Goal: Use online tool/utility: Utilize a website feature to perform a specific function

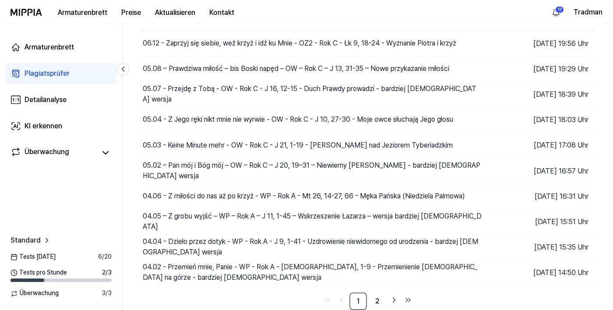
scroll to position [81, 0]
click at [378, 302] on font "2" at bounding box center [377, 301] width 4 height 8
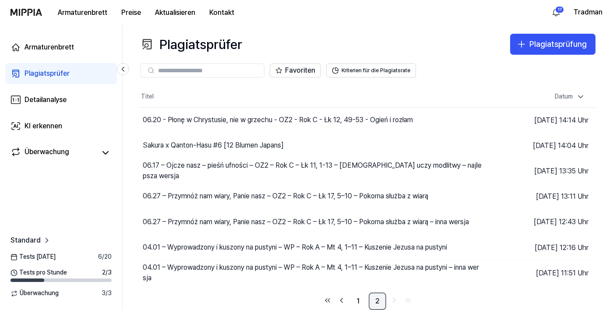
scroll to position [42, 0]
click at [360, 293] on link "1" at bounding box center [359, 302] width 18 height 18
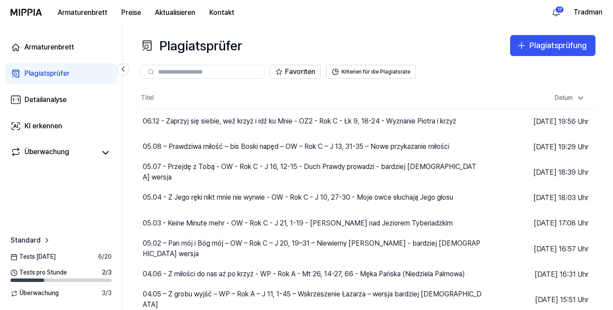
scroll to position [2, 0]
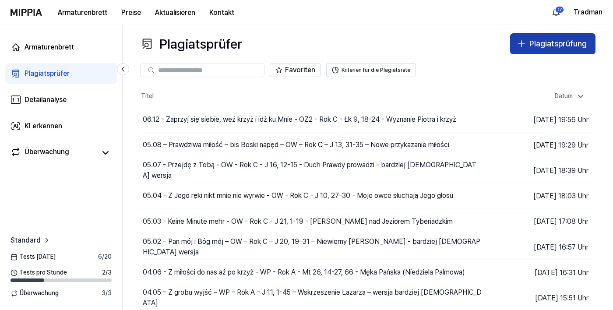
click at [528, 42] on button "Plagiatsprüfung" at bounding box center [552, 43] width 85 height 21
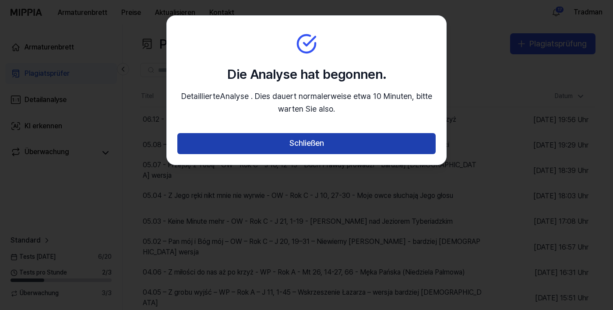
click at [281, 144] on button "Schließen" at bounding box center [306, 143] width 258 height 21
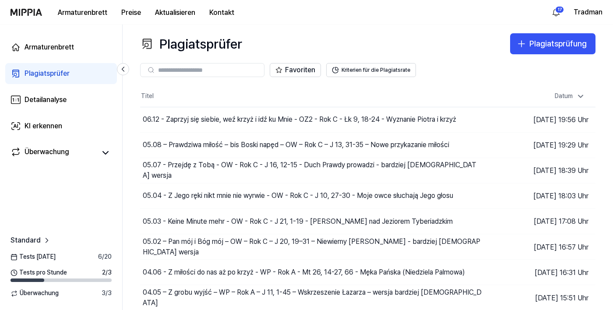
scroll to position [0, 0]
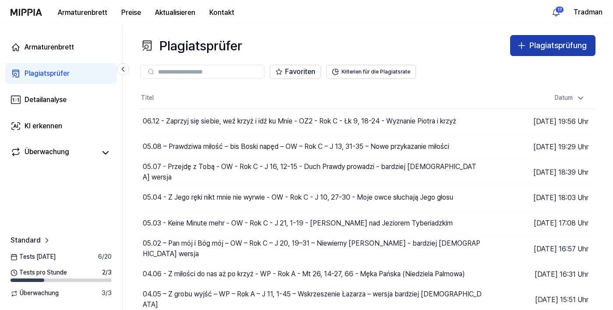
click at [536, 48] on font "Plagiatsprüfung" at bounding box center [558, 45] width 57 height 9
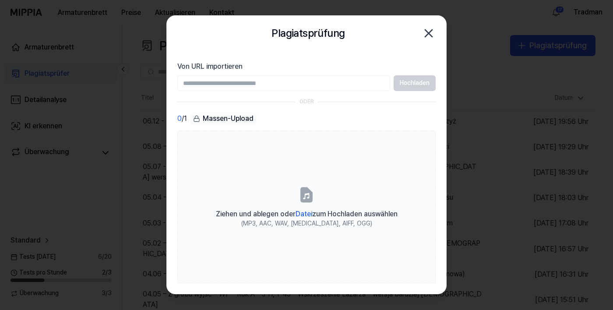
click at [435, 35] on icon "button" at bounding box center [429, 33] width 14 height 14
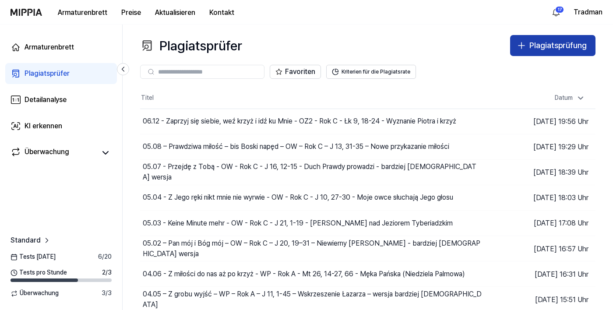
click at [537, 44] on font "Plagiatsprüfung" at bounding box center [558, 45] width 57 height 9
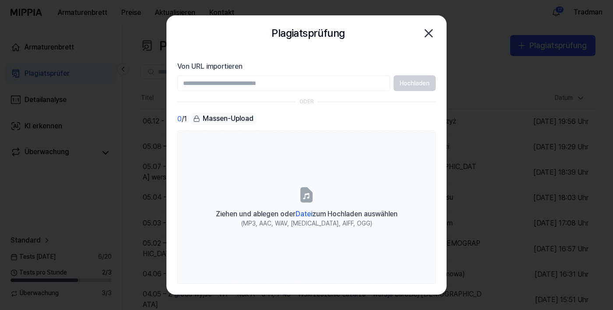
click at [428, 32] on icon "button" at bounding box center [429, 33] width 14 height 14
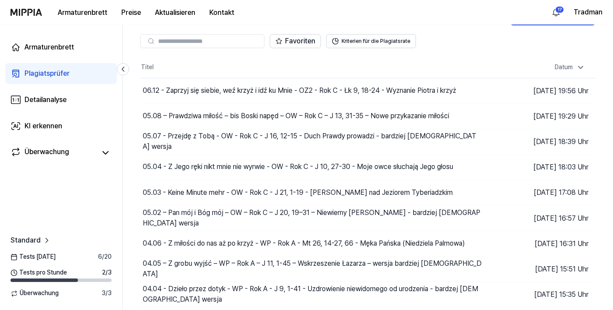
scroll to position [33, 0]
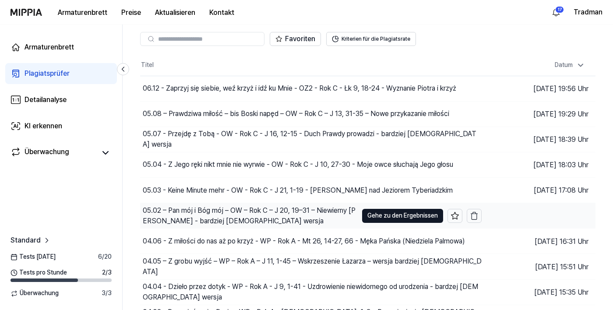
click at [176, 219] on font "05.02 – Pan mój i Bóg mój – OW – Rok C – J 20, 19–31 – Niewierny [PERSON_NAME] …" at bounding box center [249, 215] width 213 height 19
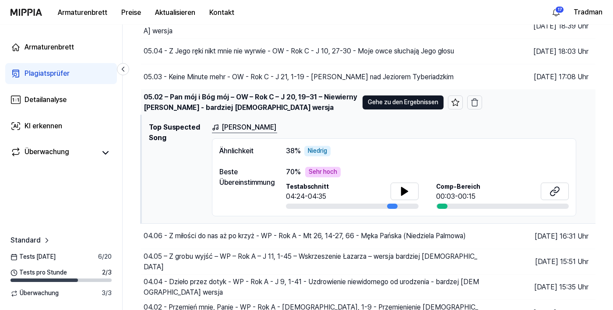
scroll to position [148, 0]
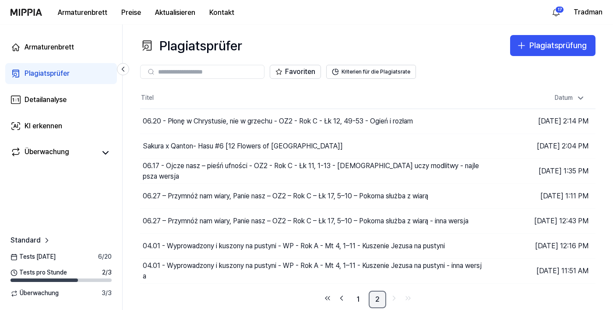
scroll to position [0, 0]
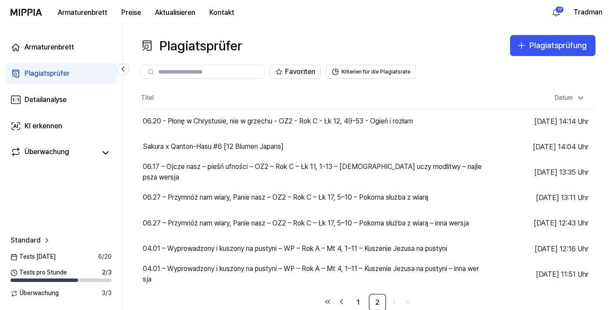
click at [379, 310] on div "Plagiatsprüfer Plagiatsprüfung Plagiatsprüfer Detailanalyse KI erkennen Favorit…" at bounding box center [368, 168] width 491 height 286
click at [362, 310] on link "1" at bounding box center [359, 303] width 18 height 18
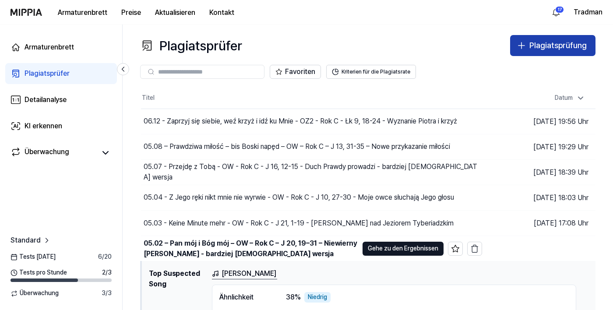
click at [533, 44] on font "Plagiatsprüfung" at bounding box center [558, 45] width 57 height 9
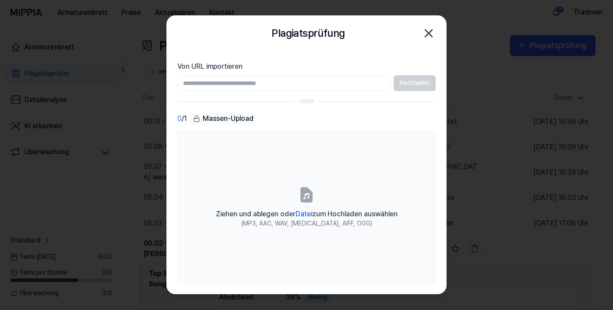
click at [235, 82] on input "Von URL importieren" at bounding box center [283, 83] width 213 height 16
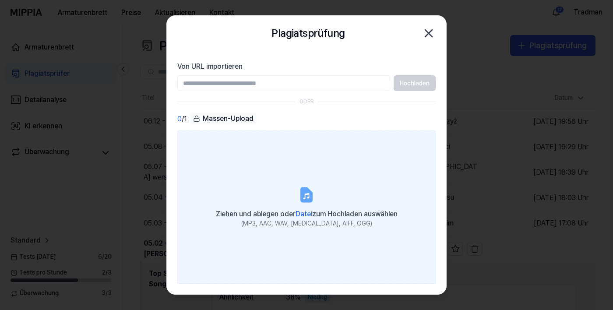
click at [304, 218] on font "Datei" at bounding box center [304, 214] width 17 height 8
click at [0, 0] on input "Ziehen und ablegen oder Datei zum Hochladen auswählen (MP3, AAC, WAV, [MEDICAL_…" at bounding box center [0, 0] width 0 height 0
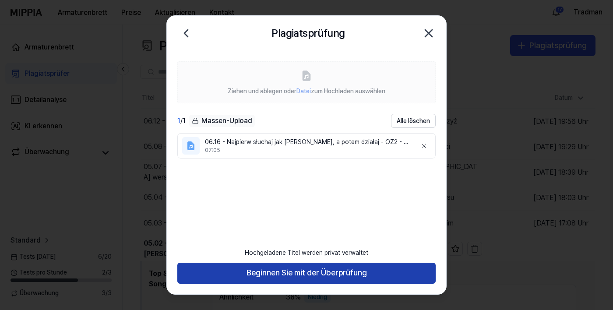
click at [260, 284] on button "Beginnen Sie mit der Überprüfung" at bounding box center [306, 273] width 258 height 21
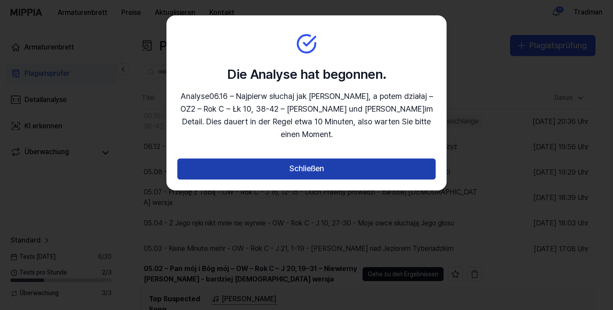
click at [281, 159] on button "Schließen" at bounding box center [306, 169] width 258 height 21
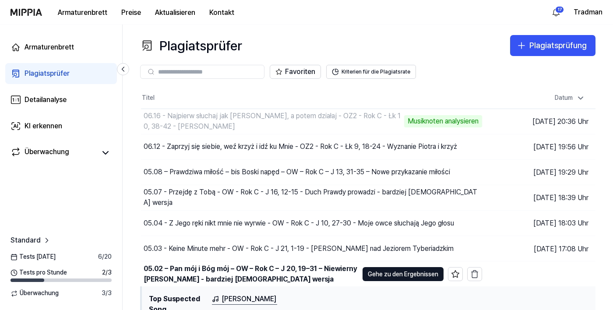
click at [104, 260] on font "20" at bounding box center [107, 256] width 7 height 7
click at [57, 262] on div "Tests [DATE] 6 / 20" at bounding box center [61, 257] width 122 height 9
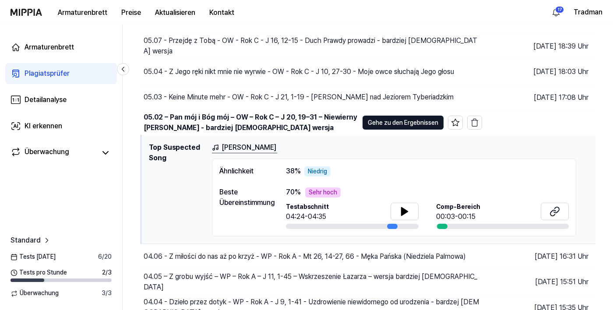
scroll to position [148, 0]
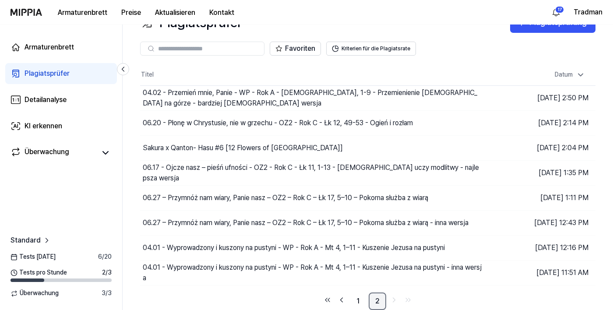
scroll to position [0, 0]
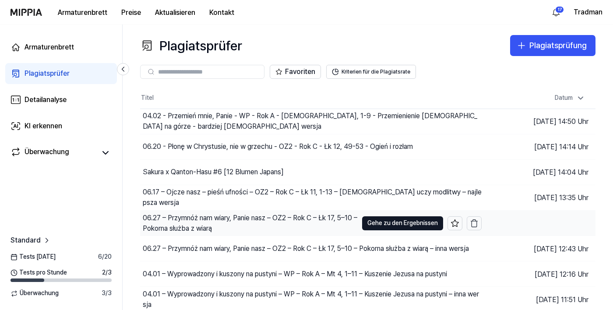
click at [167, 230] on font "06.27 – Przymnóż nam wiary, Panie nasz – OZ2 – Rok C – Łk 17, 5–10 – Pokorna sł…" at bounding box center [250, 223] width 215 height 19
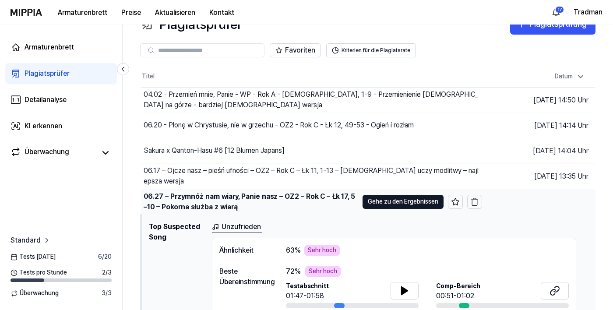
scroll to position [21, 0]
click at [234, 230] on font "Unzufrieden" at bounding box center [241, 227] width 39 height 8
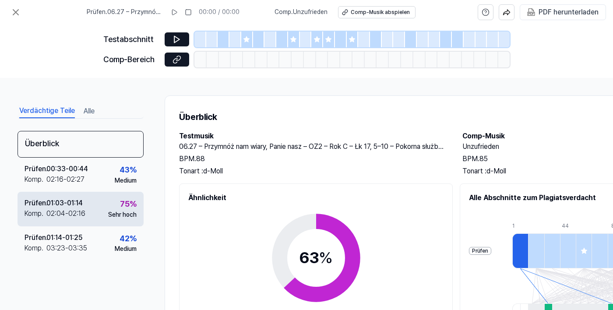
click at [59, 218] on font "02:04" at bounding box center [55, 213] width 19 height 8
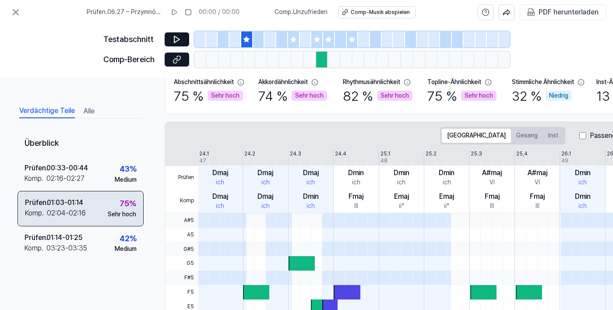
scroll to position [0, 1]
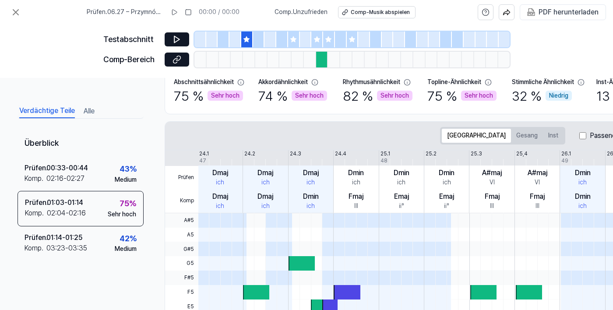
click at [262, 297] on div at bounding box center [256, 292] width 26 height 14
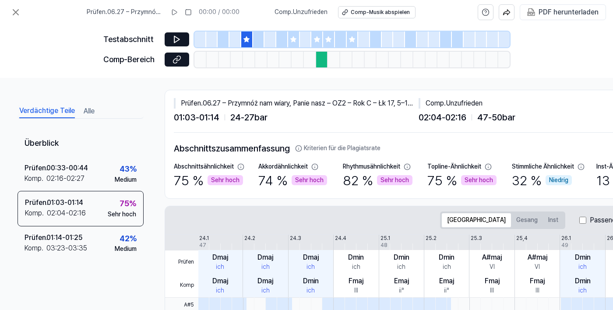
scroll to position [0, 0]
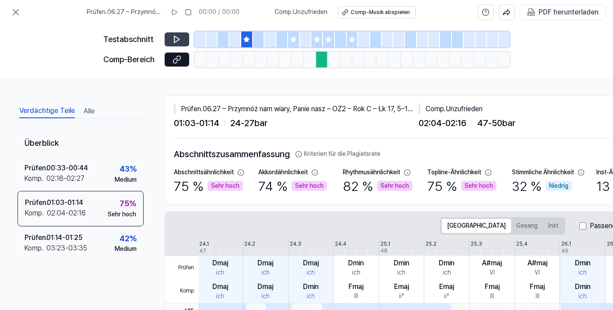
click at [178, 40] on icon at bounding box center [176, 39] width 5 height 7
click at [170, 62] on button at bounding box center [177, 60] width 25 height 14
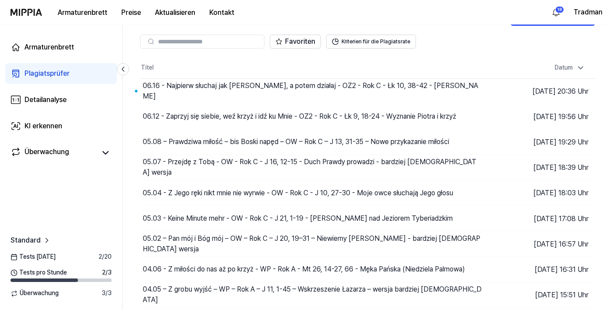
scroll to position [39, 0]
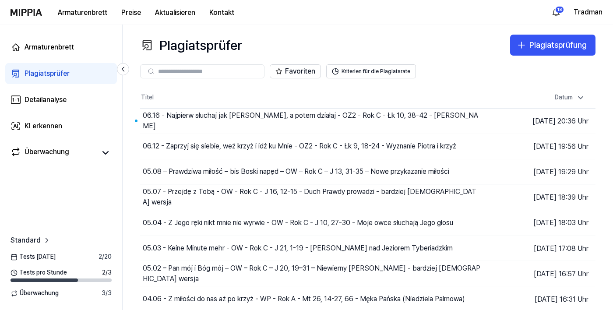
scroll to position [0, 0]
click at [64, 57] on link "Armaturenbrett" at bounding box center [61, 47] width 112 height 21
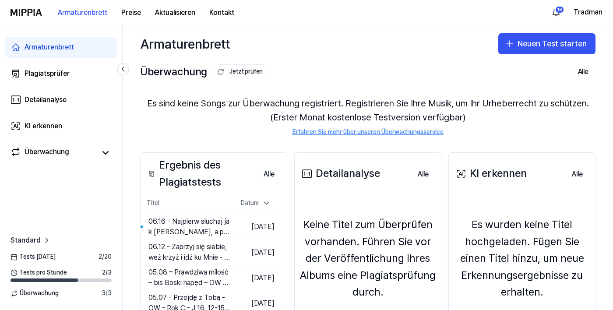
scroll to position [25, 0]
click at [85, 73] on link "Plagiatsprüfer" at bounding box center [61, 73] width 112 height 21
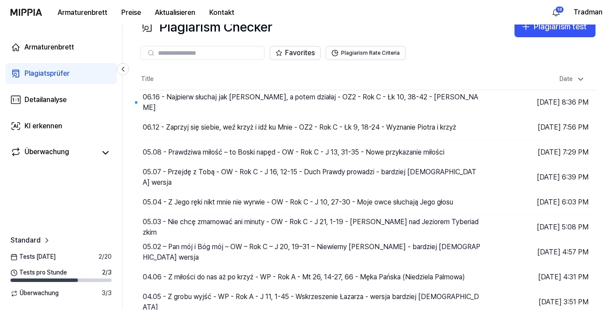
scroll to position [22, 0]
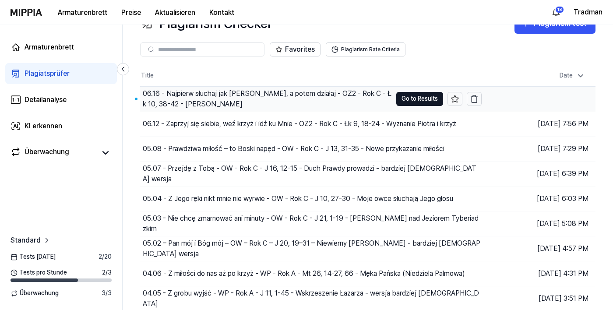
click at [207, 94] on div "06.16 - Najpierw słuchaj jak [PERSON_NAME], a potem działaj - OZ2 - Rok C - Łk …" at bounding box center [267, 98] width 249 height 21
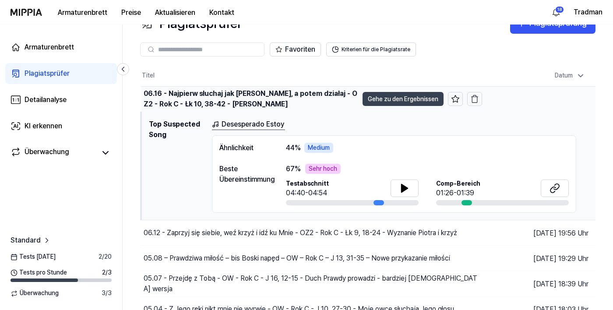
click at [385, 94] on button "Gehe zu den Ergebnissen" at bounding box center [403, 99] width 81 height 14
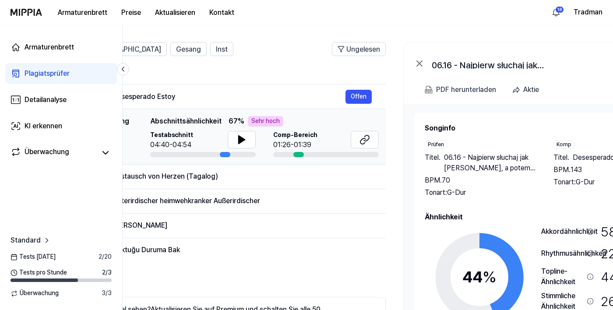
scroll to position [54, 0]
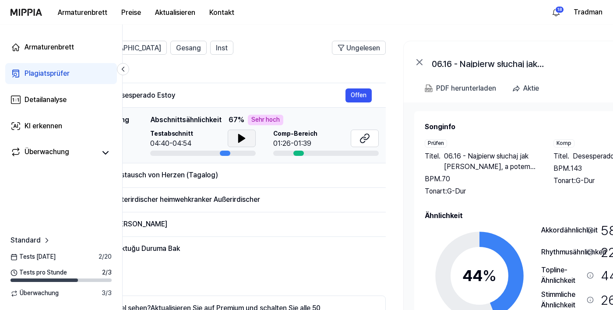
click at [240, 145] on button at bounding box center [242, 139] width 28 height 18
click at [285, 305] on font "Aktualisieren Sie auf Premium und schalten Sie alle 50 Übereinstimmungen frei." at bounding box center [169, 313] width 304 height 19
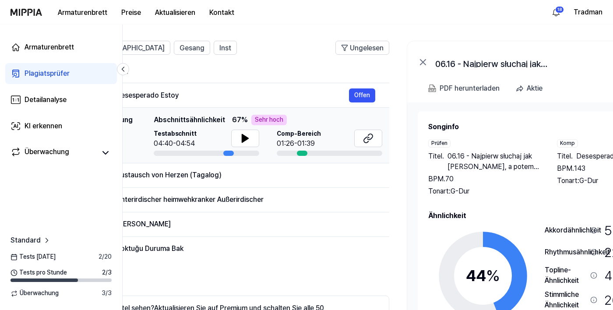
scroll to position [0, 133]
click at [368, 145] on button at bounding box center [368, 139] width 28 height 18
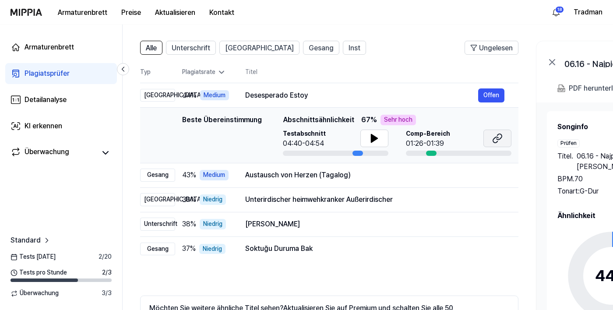
scroll to position [0, 0]
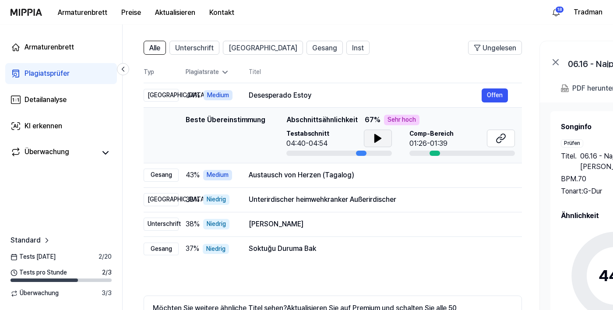
click at [377, 140] on icon at bounding box center [378, 138] width 6 height 8
click at [502, 144] on button at bounding box center [501, 139] width 28 height 18
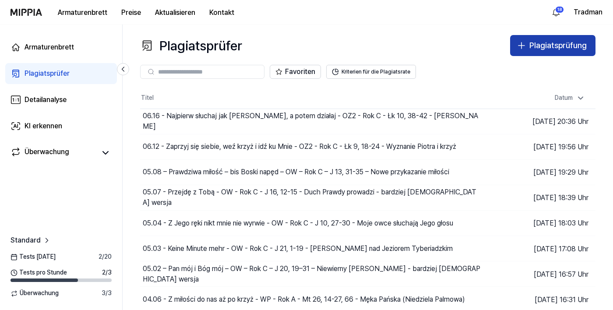
click at [552, 36] on button "Plagiatsprüfung" at bounding box center [552, 45] width 85 height 21
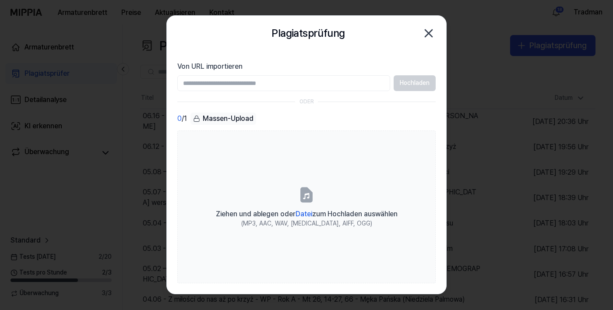
click at [435, 18] on div "Plagiatsprüfung Schließen" at bounding box center [306, 33] width 279 height 35
click at [430, 31] on icon "button" at bounding box center [429, 33] width 14 height 14
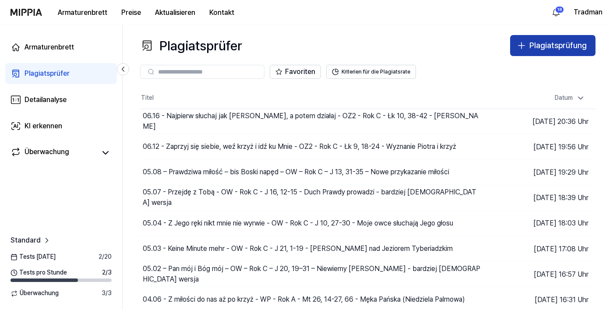
click at [571, 42] on font "Plagiatsprüfung" at bounding box center [558, 45] width 57 height 9
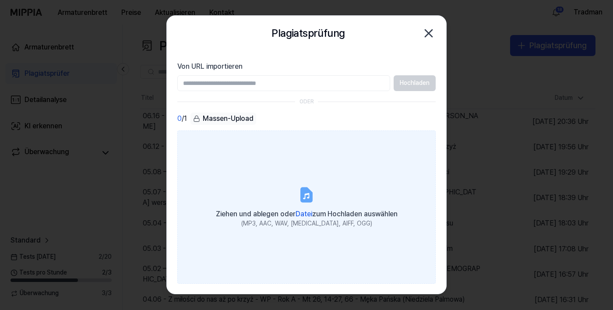
click at [304, 218] on font "Datei" at bounding box center [304, 214] width 17 height 8
click at [0, 0] on input "Ziehen und ablegen oder Datei zum Hochladen auswählen (MP3, AAC, WAV, [MEDICAL_…" at bounding box center [0, 0] width 0 height 0
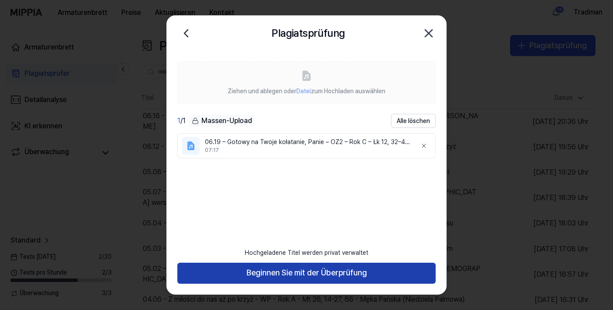
click at [329, 277] on font "Beginnen Sie mit der Überprüfung" at bounding box center [307, 272] width 120 height 9
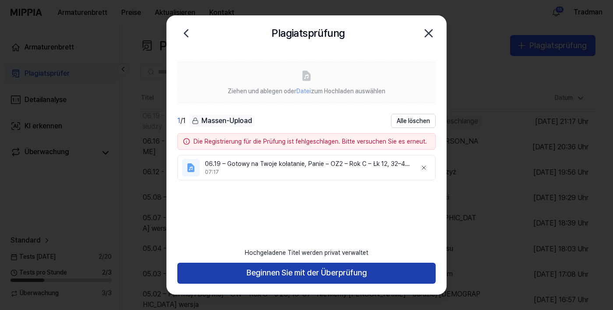
click at [297, 277] on font "Beginnen Sie mit der Überprüfung" at bounding box center [307, 272] width 120 height 9
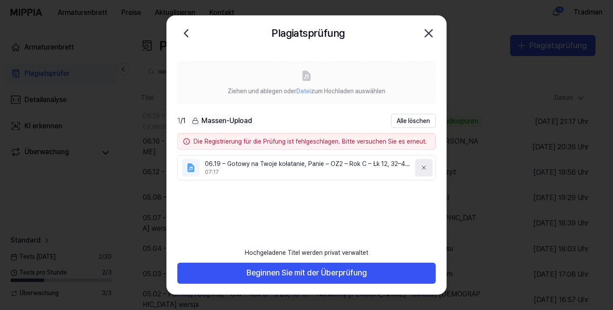
click at [419, 172] on button at bounding box center [424, 168] width 18 height 18
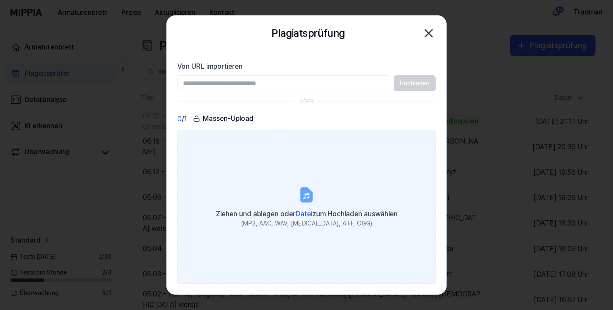
click at [309, 218] on font "Datei" at bounding box center [304, 214] width 17 height 8
click at [0, 0] on input "Ziehen und ablegen oder Datei zum Hochladen auswählen (MP3, AAC, WAV, [MEDICAL_…" at bounding box center [0, 0] width 0 height 0
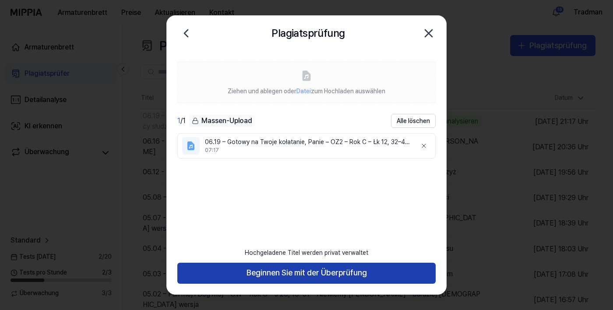
click at [341, 277] on font "Beginnen Sie mit der Überprüfung" at bounding box center [307, 272] width 120 height 9
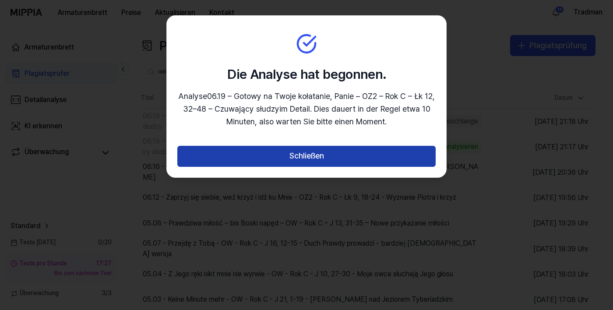
click at [324, 151] on button "Schließen" at bounding box center [306, 156] width 258 height 21
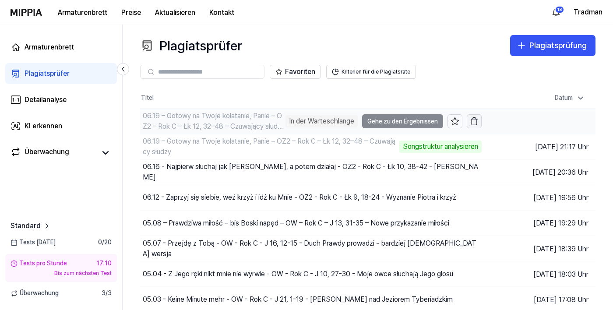
click at [477, 115] on button "button" at bounding box center [474, 121] width 15 height 14
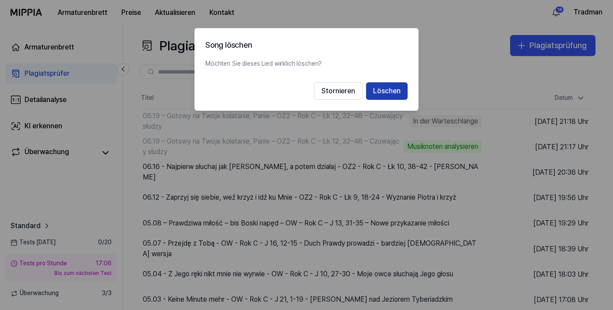
click at [386, 84] on button "Löschen" at bounding box center [387, 91] width 42 height 18
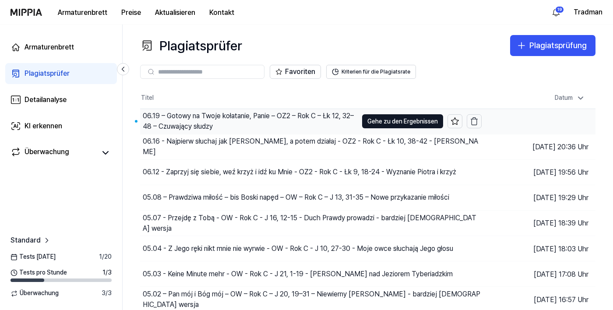
click at [231, 117] on font "06.19 – Gotowy na Twoje kołatanie, Panie – OZ2 – Rok C – Łk 12, 32–48 – Czuwają…" at bounding box center [248, 121] width 211 height 19
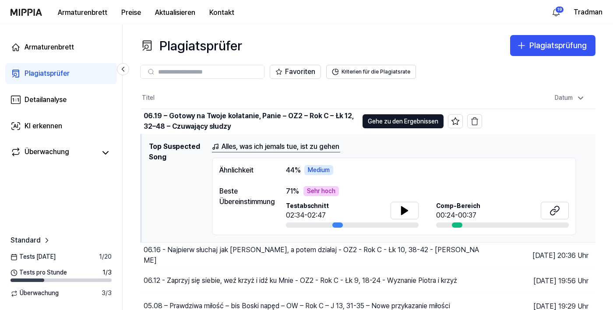
click at [307, 14] on div "Armaturenbrett Preise Aktualisieren Kontakt 19 [PERSON_NAME]" at bounding box center [307, 12] width 592 height 24
click at [426, 118] on font "Gehe zu den Ergebnissen" at bounding box center [403, 121] width 71 height 7
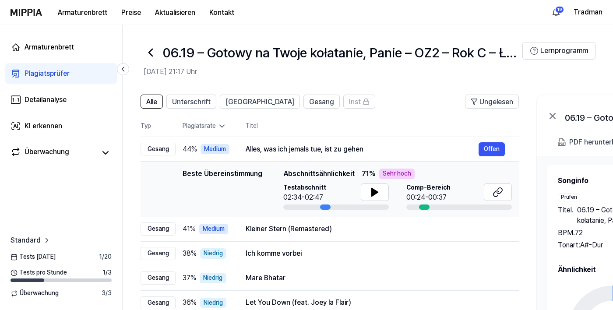
scroll to position [0, 2]
click at [377, 190] on icon at bounding box center [376, 192] width 11 height 11
click at [501, 191] on icon at bounding box center [499, 192] width 11 height 11
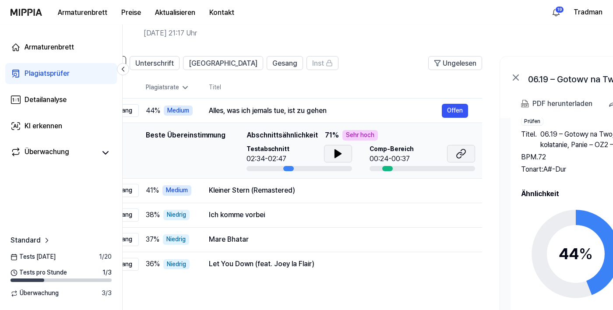
scroll to position [0, 0]
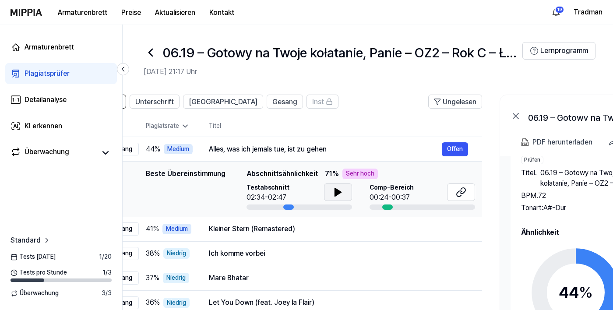
click at [149, 48] on icon at bounding box center [151, 53] width 14 height 14
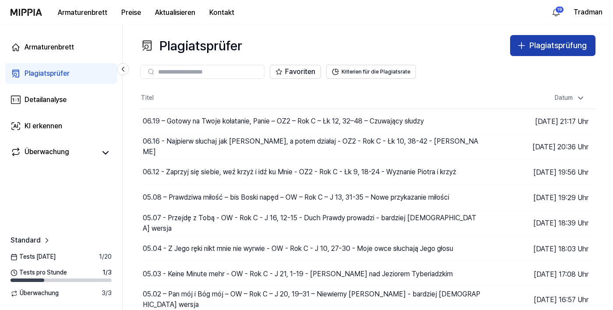
click at [545, 39] on button "Plagiatsprüfung" at bounding box center [552, 45] width 85 height 21
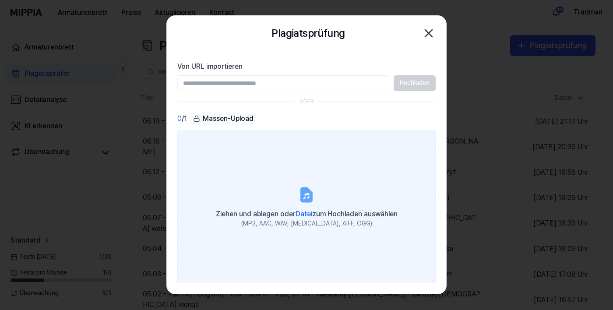
click at [312, 218] on font "zum Hochladen auswählen" at bounding box center [354, 214] width 85 height 8
click at [0, 0] on input "Ziehen und ablegen oder Datei zum Hochladen auswählen (MP3, AAC, WAV, [MEDICAL_…" at bounding box center [0, 0] width 0 height 0
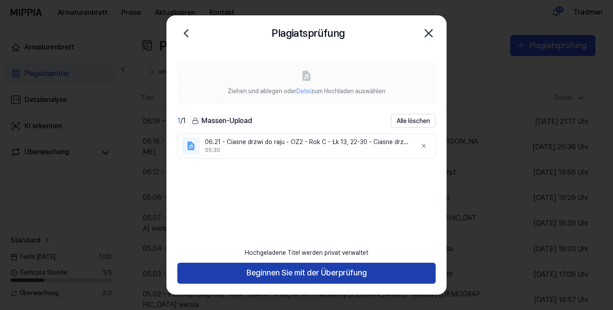
click at [284, 279] on font "Beginnen Sie mit der Überprüfung" at bounding box center [307, 273] width 120 height 13
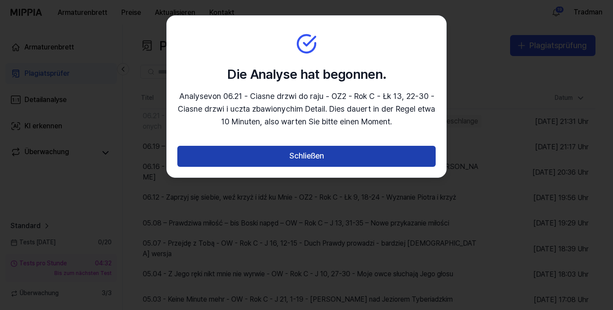
click at [260, 154] on button "Schließen" at bounding box center [306, 156] width 258 height 21
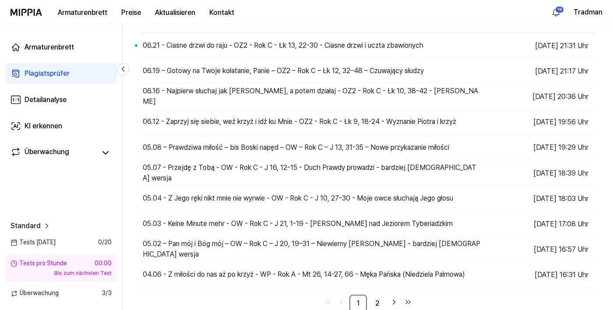
scroll to position [79, 0]
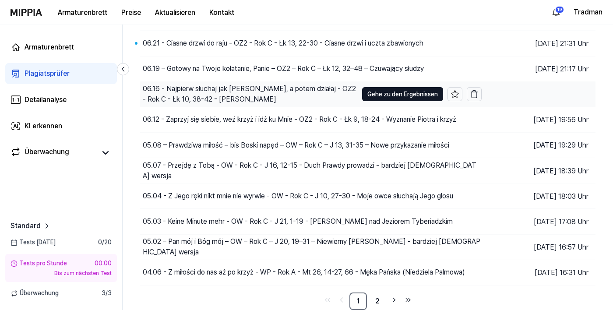
click at [294, 82] on div "06.16 - Najpierw słuchaj jak [PERSON_NAME], a potem działaj - OZ2 - Rok C - Łk …" at bounding box center [249, 94] width 218 height 25
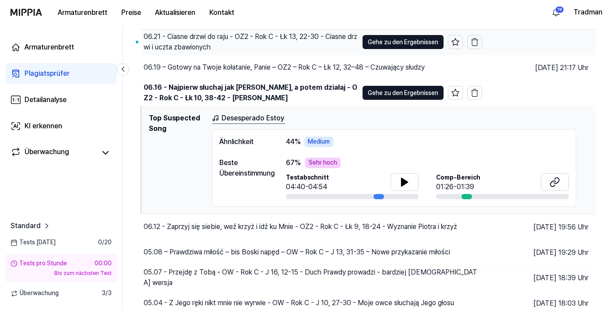
click at [252, 39] on font "06.21 - Ciasne drzwi do raju - OZ2 - Rok C - Łk 13, 22-30 - Ciasne drzwi i uczt…" at bounding box center [251, 41] width 214 height 19
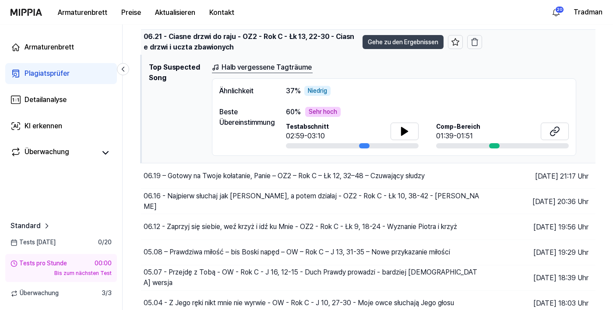
click at [410, 37] on button "Gehe zu den Ergebnissen" at bounding box center [403, 42] width 81 height 14
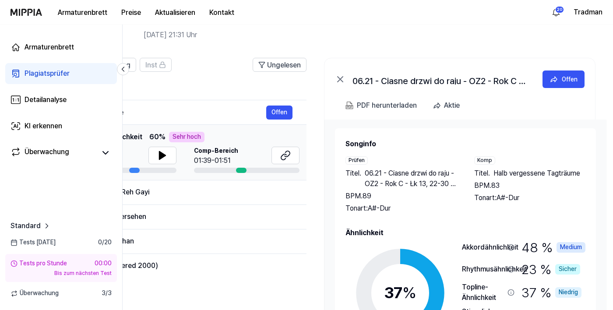
scroll to position [11, 0]
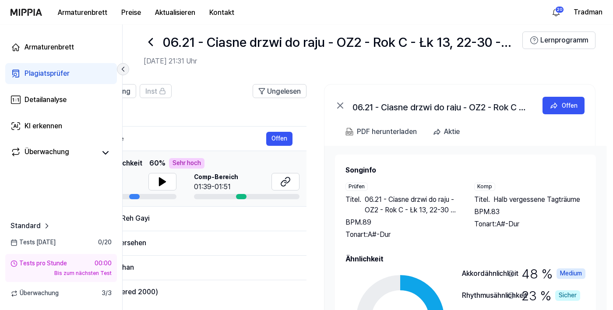
click at [122, 69] on icon at bounding box center [123, 69] width 9 height 9
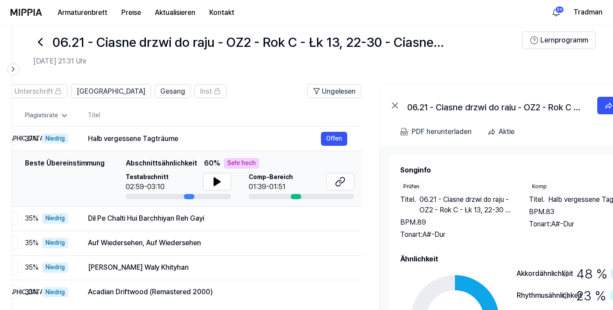
scroll to position [0, 0]
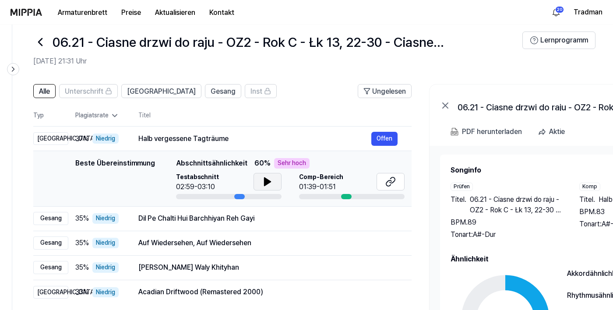
click at [261, 177] on button at bounding box center [268, 182] width 28 height 18
click at [385, 175] on button at bounding box center [391, 182] width 28 height 18
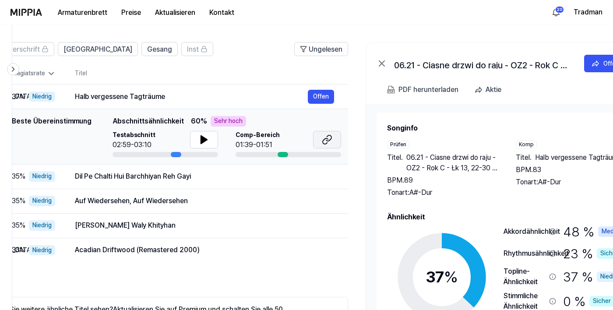
scroll to position [0, 105]
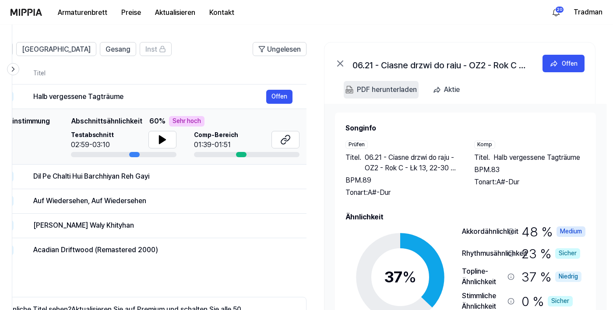
click at [390, 87] on font "PDF herunterladen" at bounding box center [387, 89] width 60 height 8
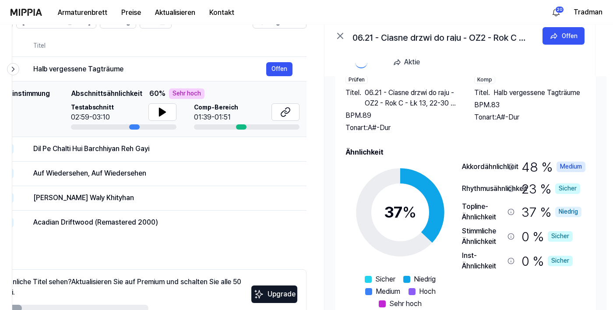
scroll to position [85, 0]
